Goal: Task Accomplishment & Management: Use online tool/utility

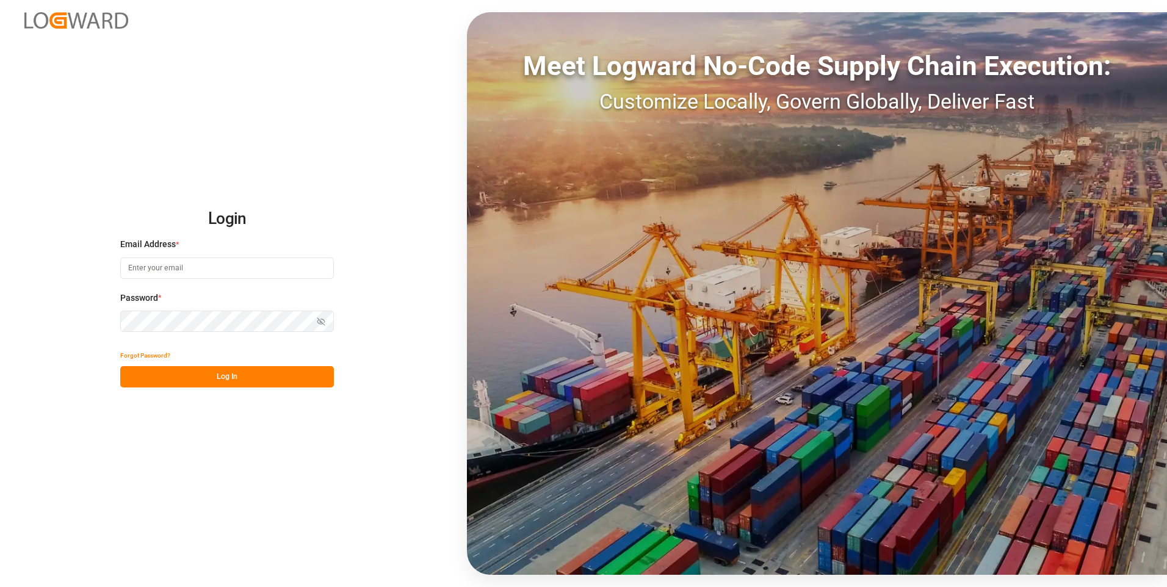
type input "[EMAIL_ADDRESS][DOMAIN_NAME]"
click at [305, 383] on button "Log In" at bounding box center [227, 376] width 214 height 21
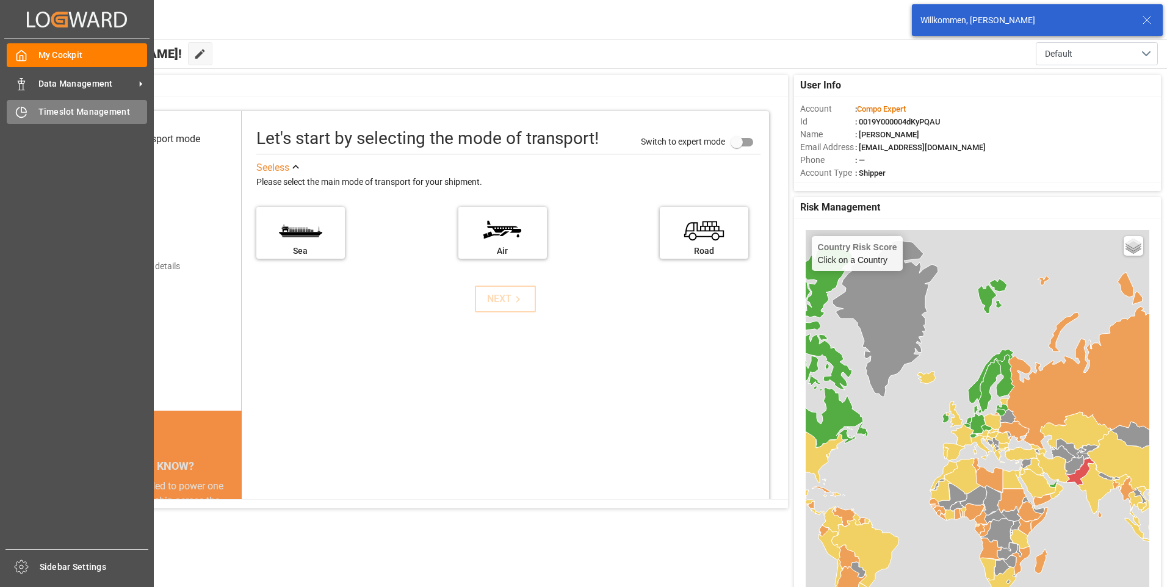
click at [39, 109] on span "Timeslot Management" at bounding box center [92, 112] width 109 height 13
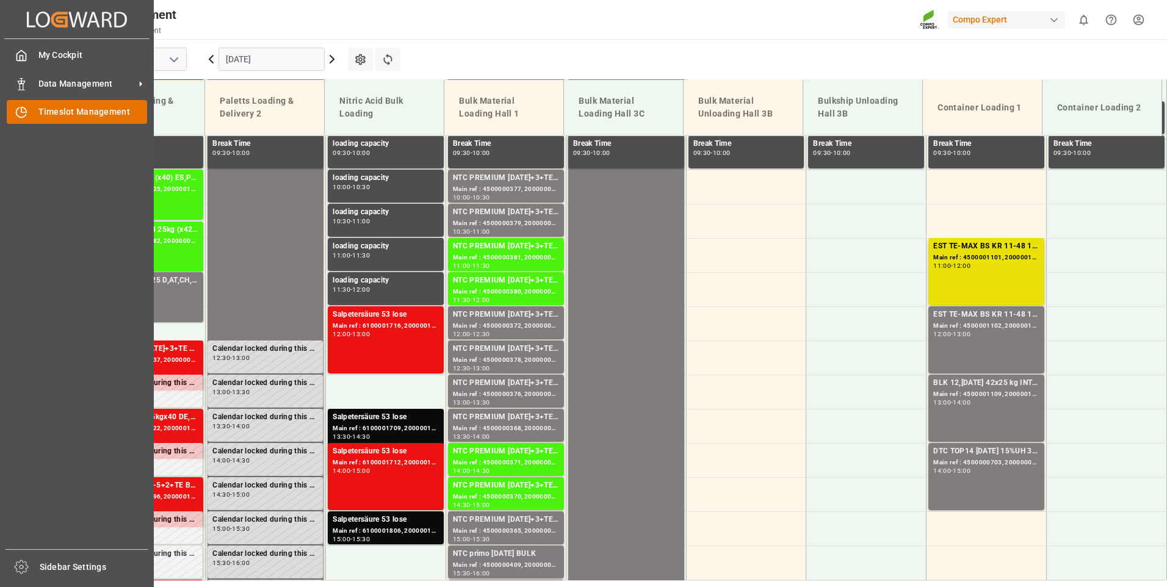
scroll to position [825, 0]
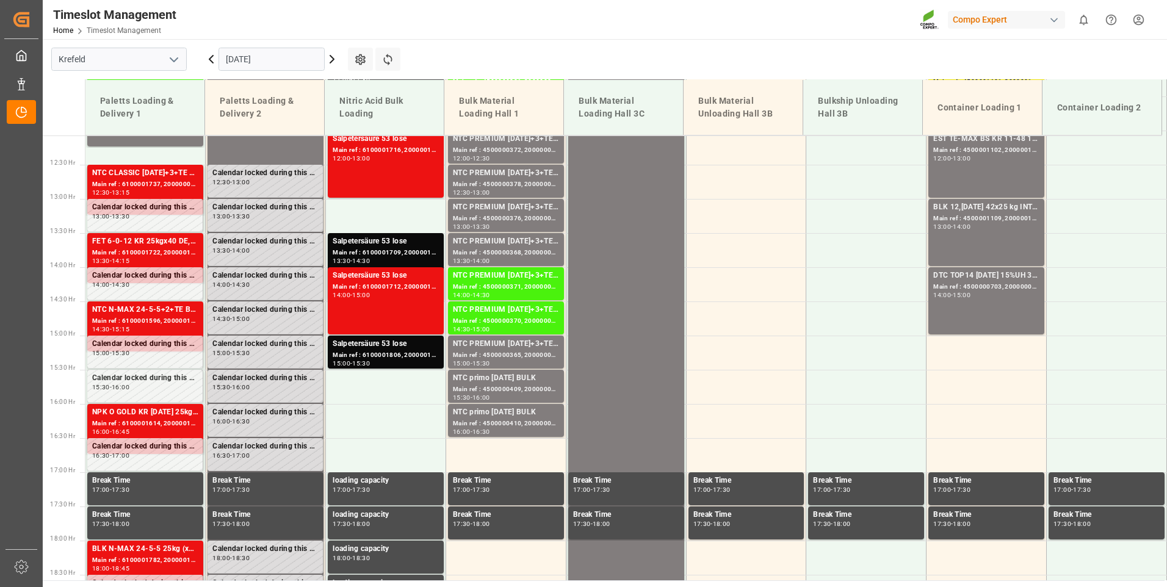
click at [331, 62] on icon at bounding box center [332, 59] width 4 height 7
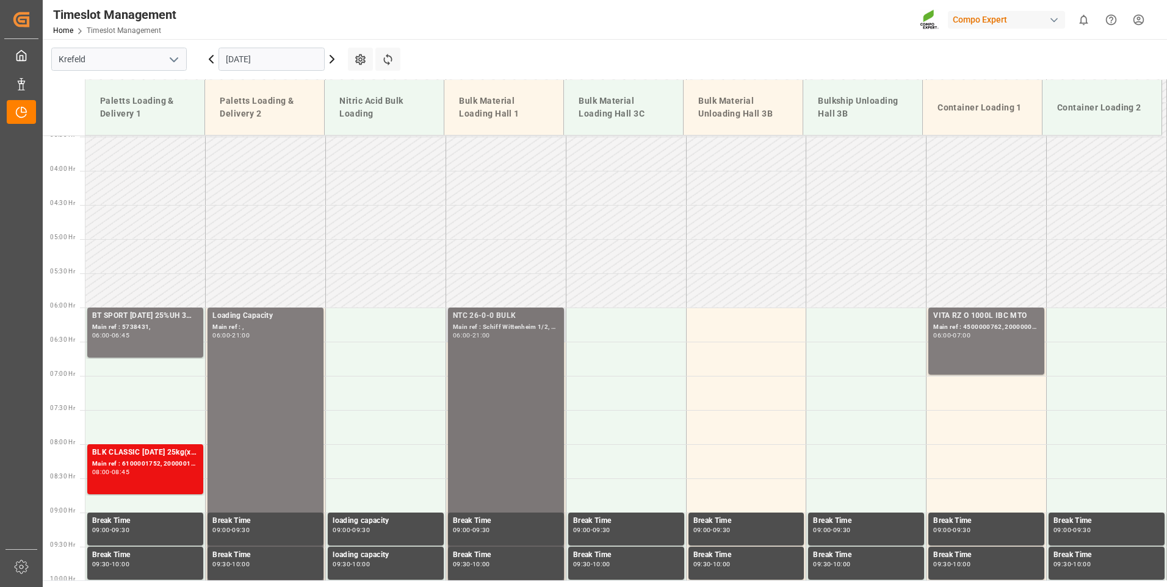
scroll to position [215, 0]
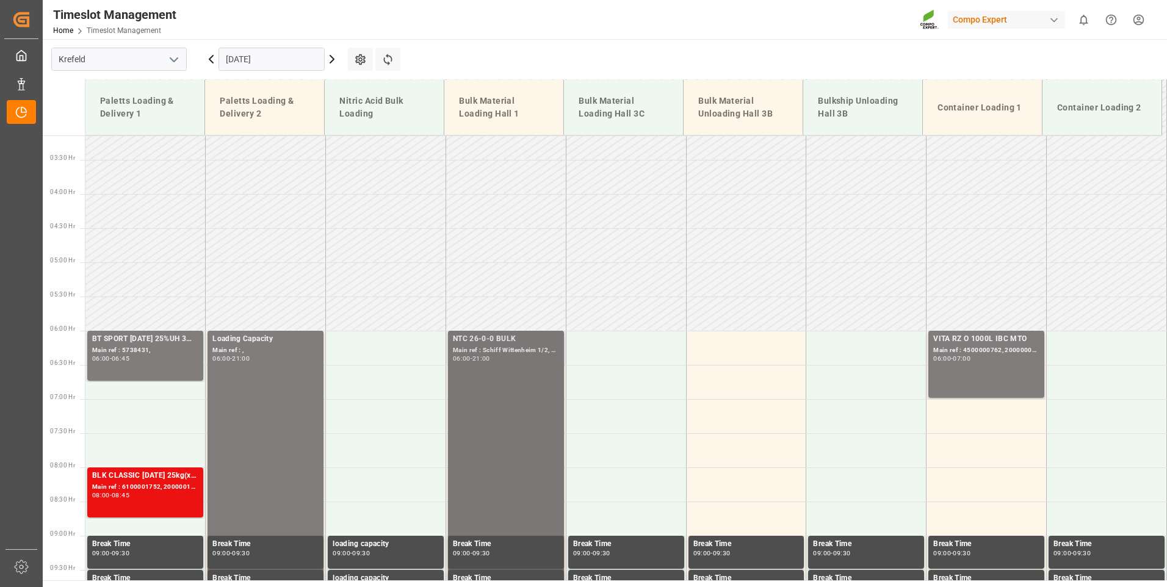
click at [525, 356] on div "06:00 - 21:00" at bounding box center [506, 359] width 106 height 7
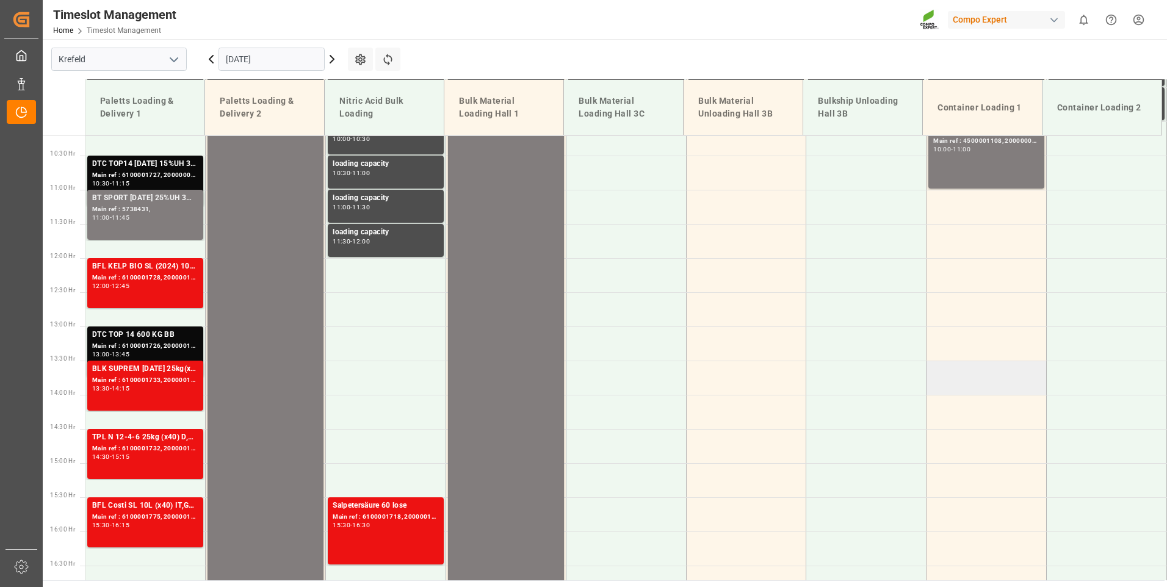
scroll to position [549, 0]
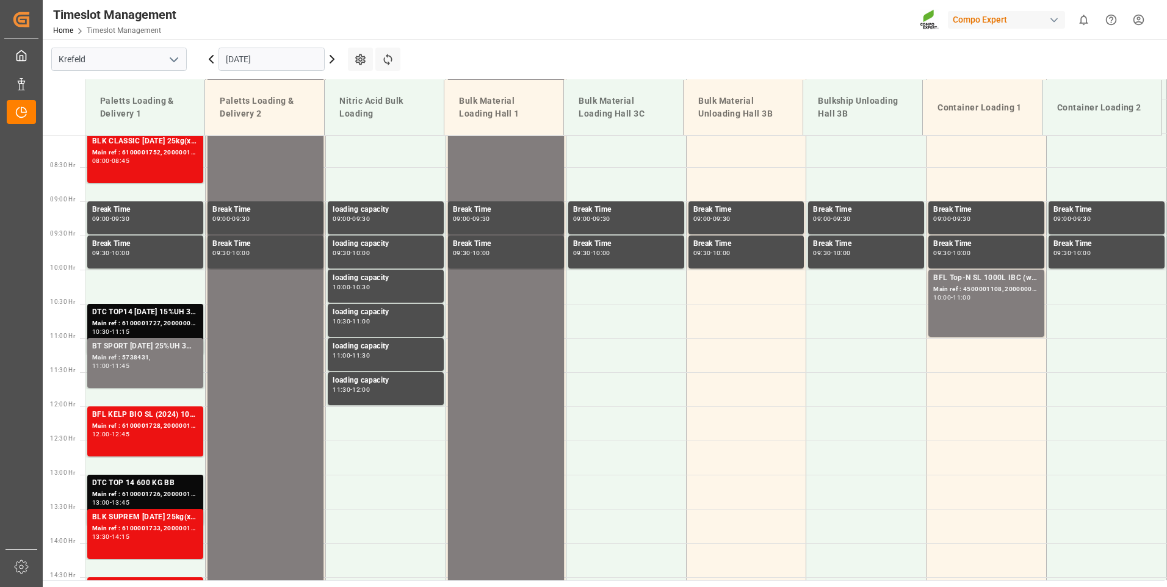
click at [334, 60] on icon at bounding box center [332, 59] width 4 height 7
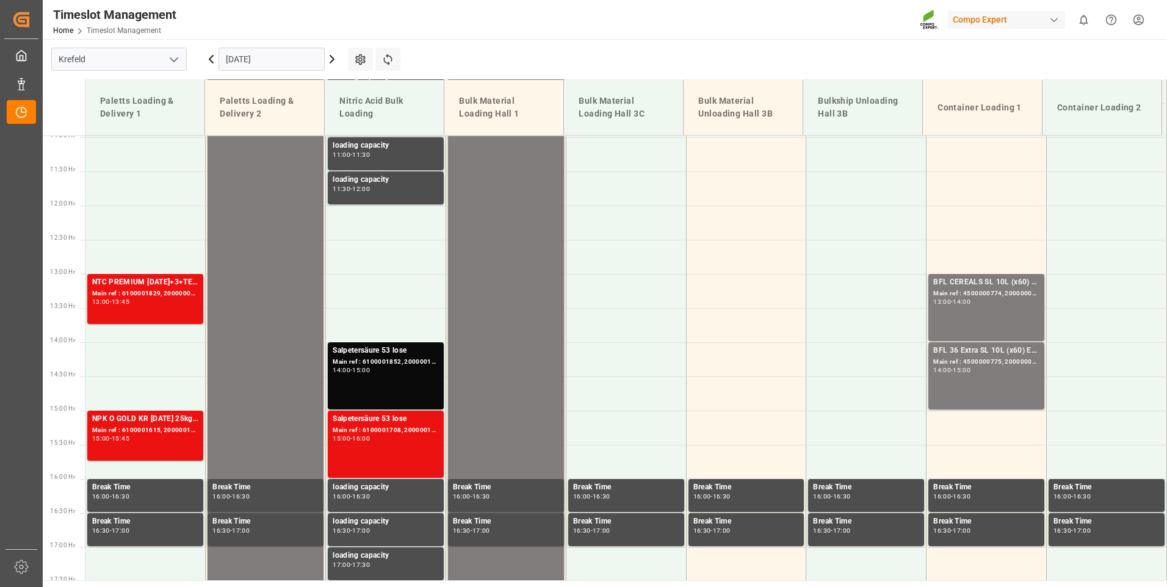
scroll to position [825, 0]
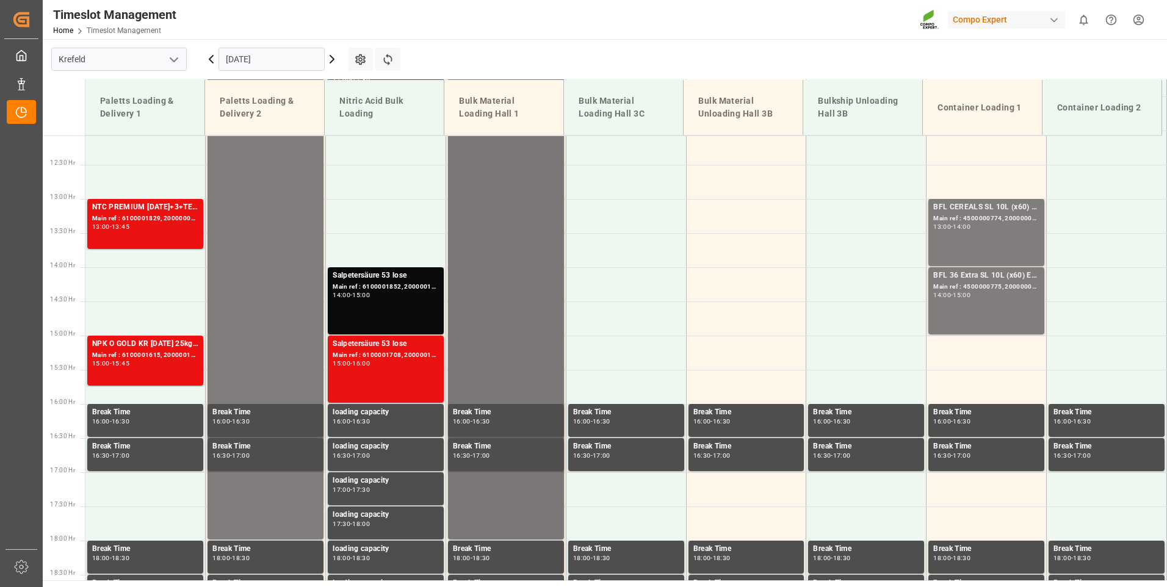
click at [553, 201] on div "NTC 26-0-0 BULK Main ref : Schiff Wittenheim 2/2, 20000000879 06:00 - 18:00" at bounding box center [506, 130] width 106 height 814
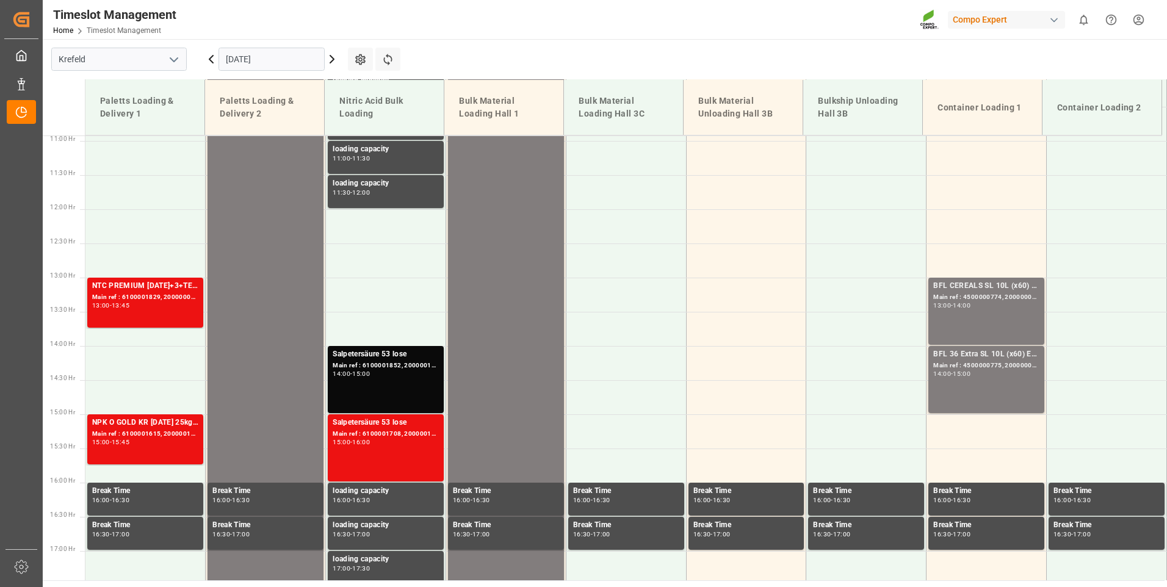
scroll to position [764, 0]
